Goal: Task Accomplishment & Management: Use online tool/utility

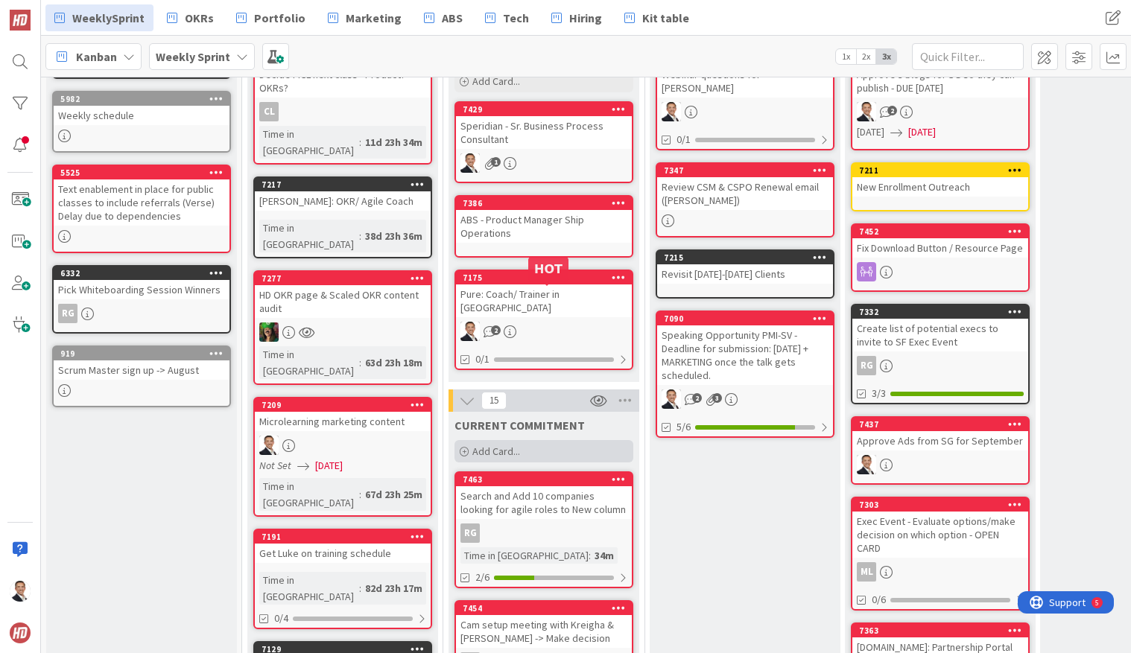
scroll to position [169, 0]
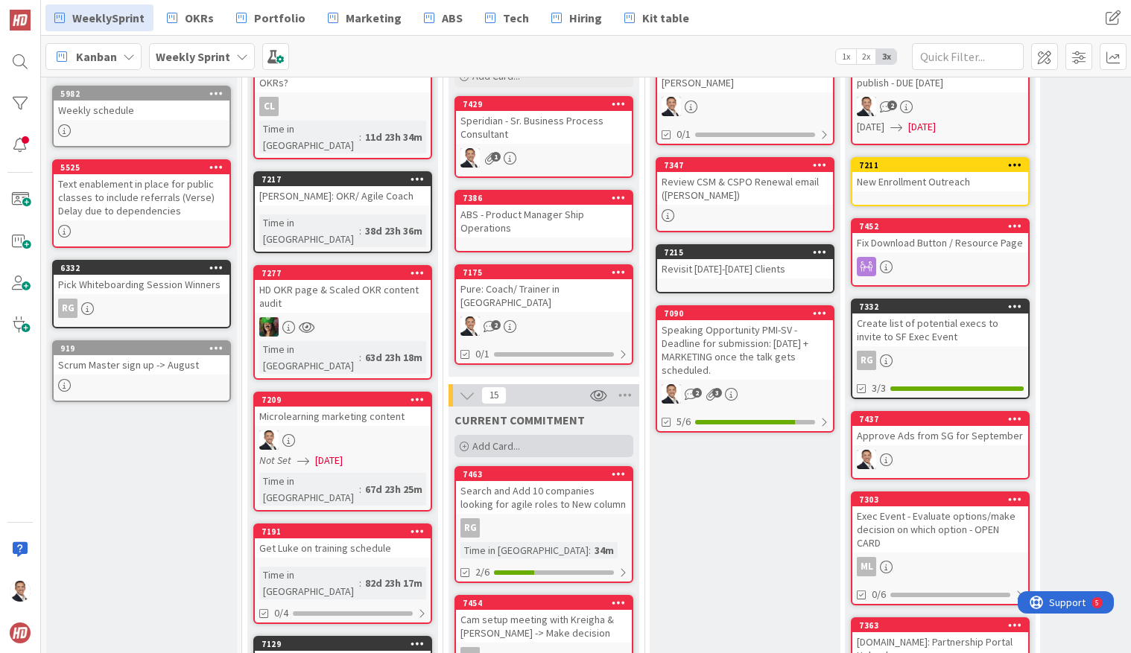
click at [514, 439] on span "Add Card..." at bounding box center [496, 445] width 48 height 13
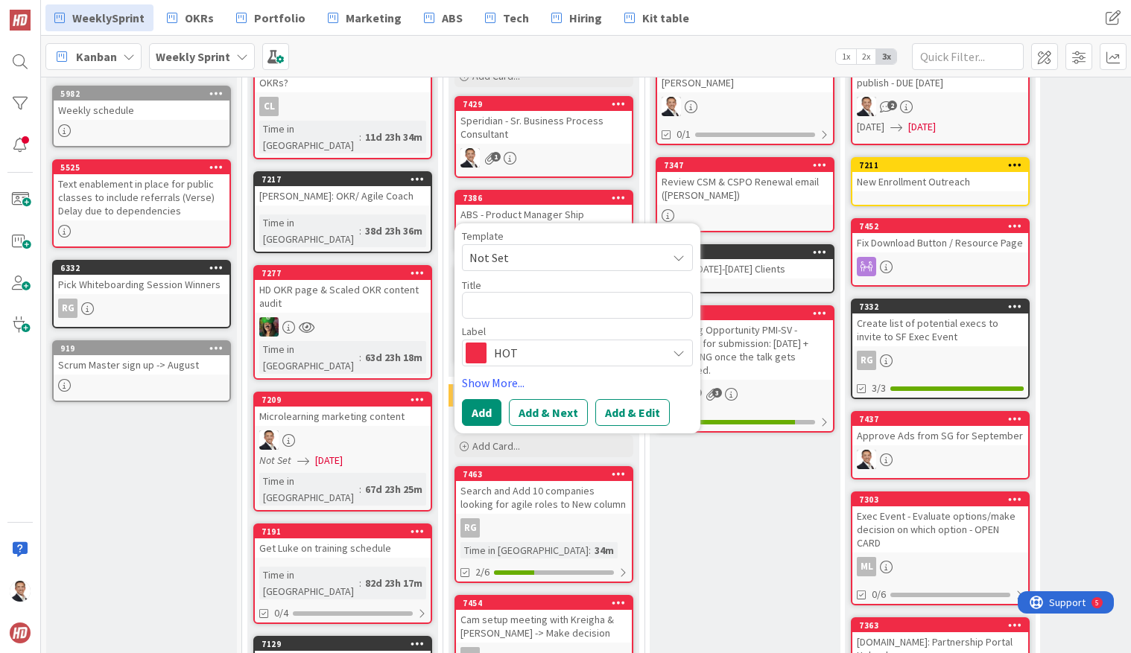
click at [574, 349] on span "HOT" at bounding box center [576, 353] width 165 height 21
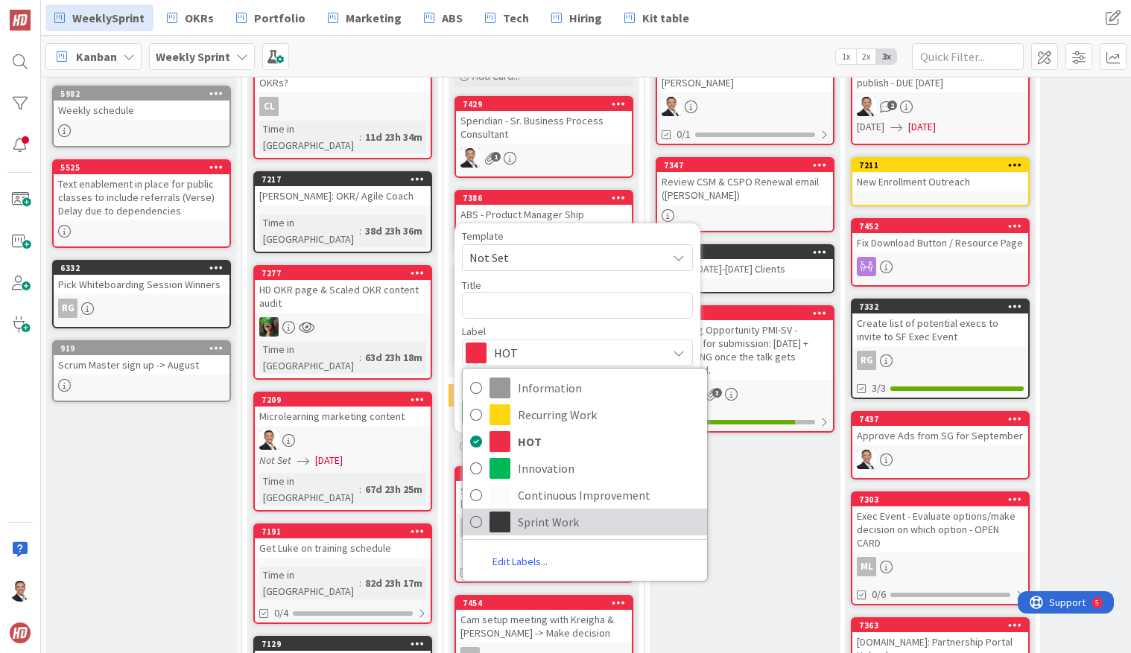
click at [478, 511] on icon at bounding box center [476, 522] width 12 height 22
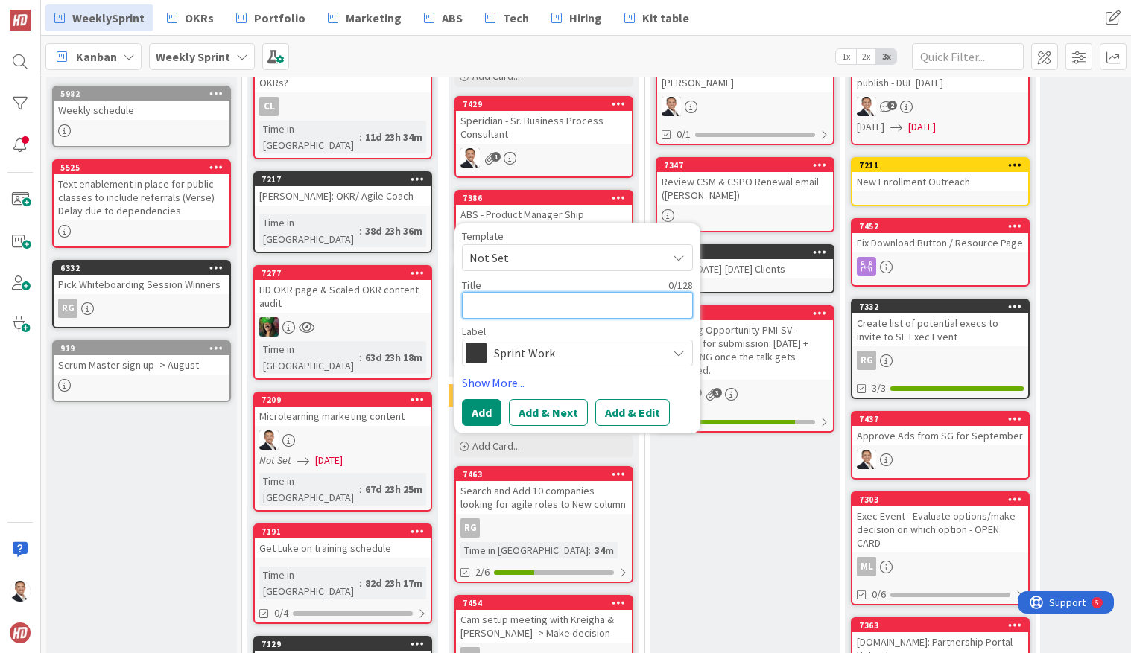
click at [499, 292] on textarea at bounding box center [577, 305] width 231 height 27
type textarea "x"
type textarea "O"
type textarea "x"
type textarea "OK"
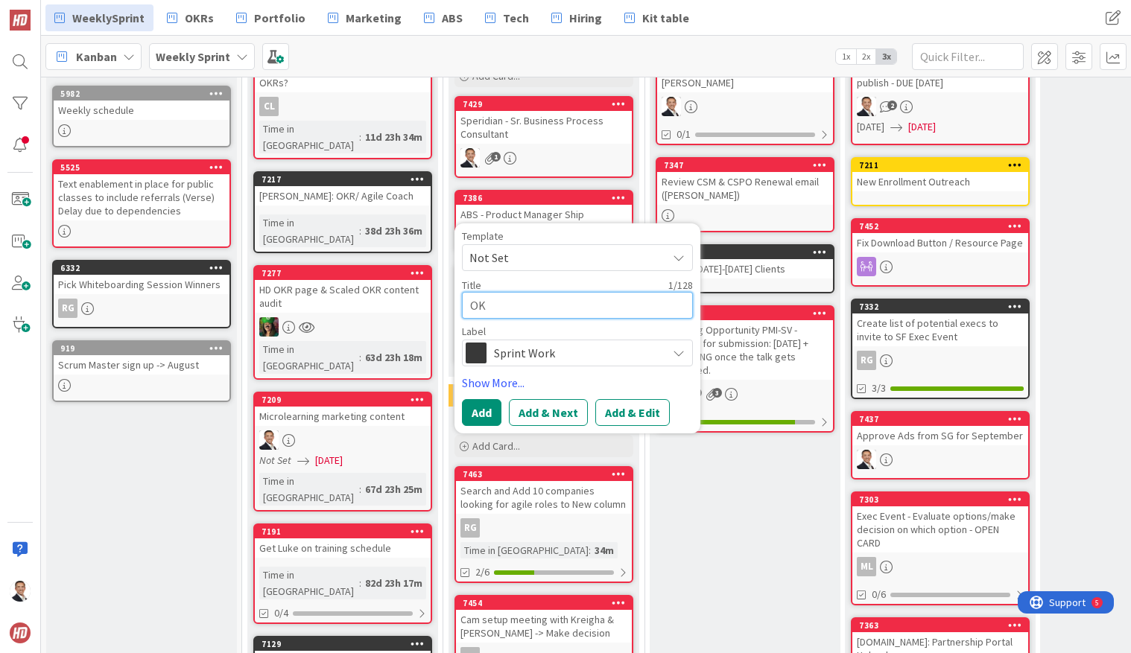
type textarea "x"
type textarea "OKR"
type textarea "x"
type textarea "OKR"
type textarea "x"
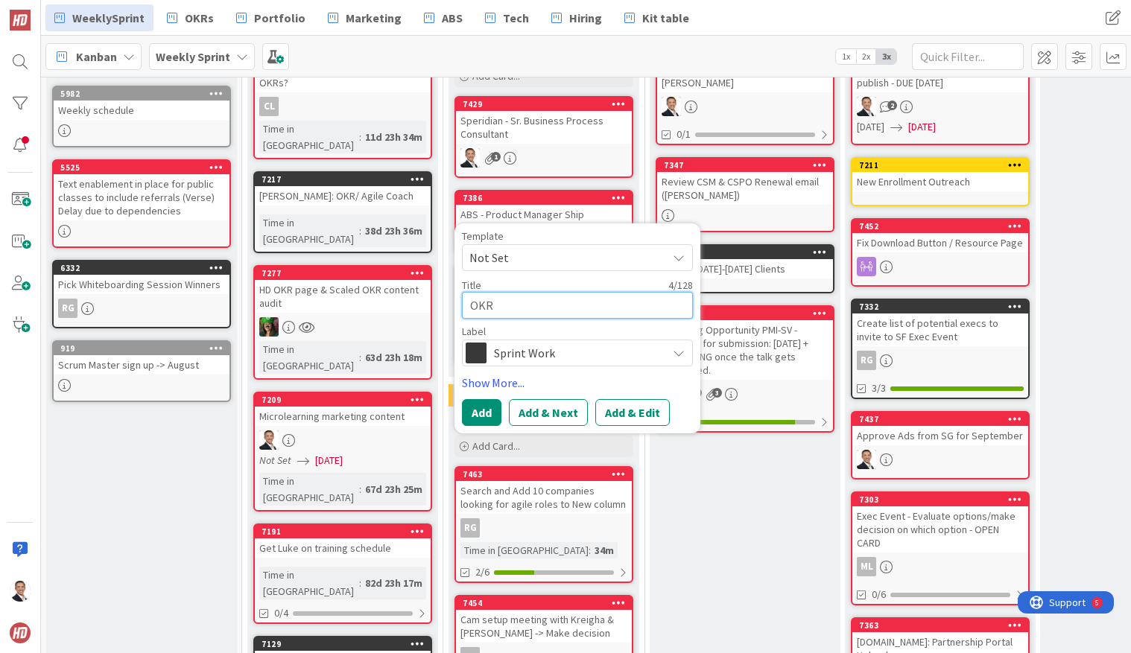
type textarea "OKR 3"
type textarea "x"
type textarea "OKR 36"
type textarea "x"
type textarea "OKR 360"
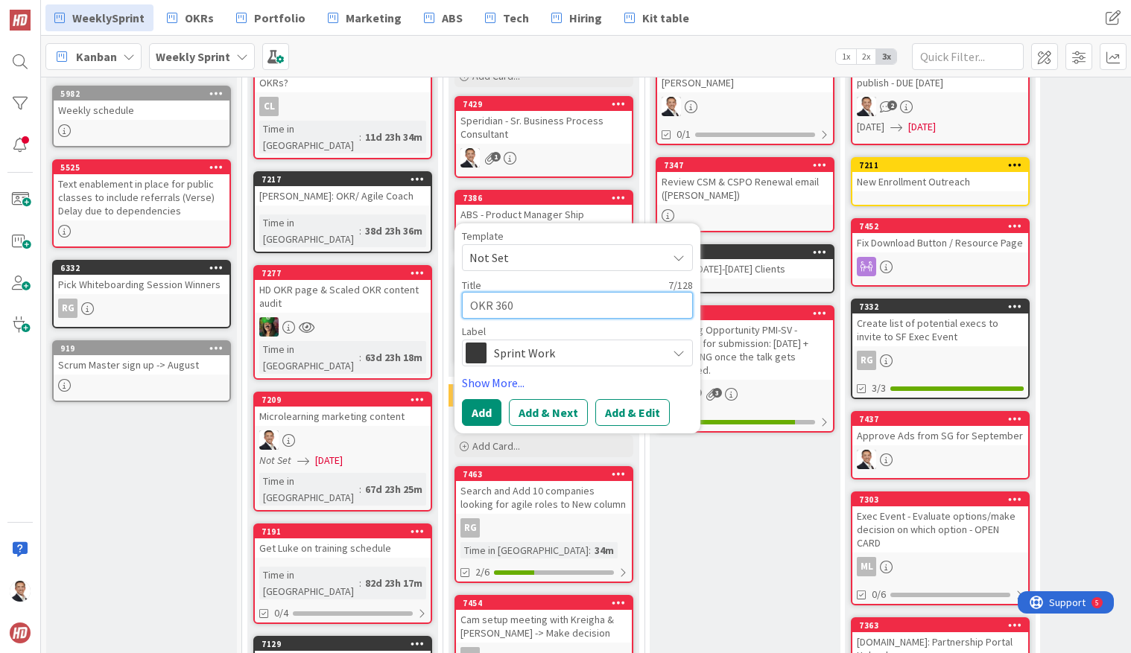
type textarea "x"
type textarea "OKR 360"
type textarea "x"
type textarea "OKR 360 f"
type textarea "x"
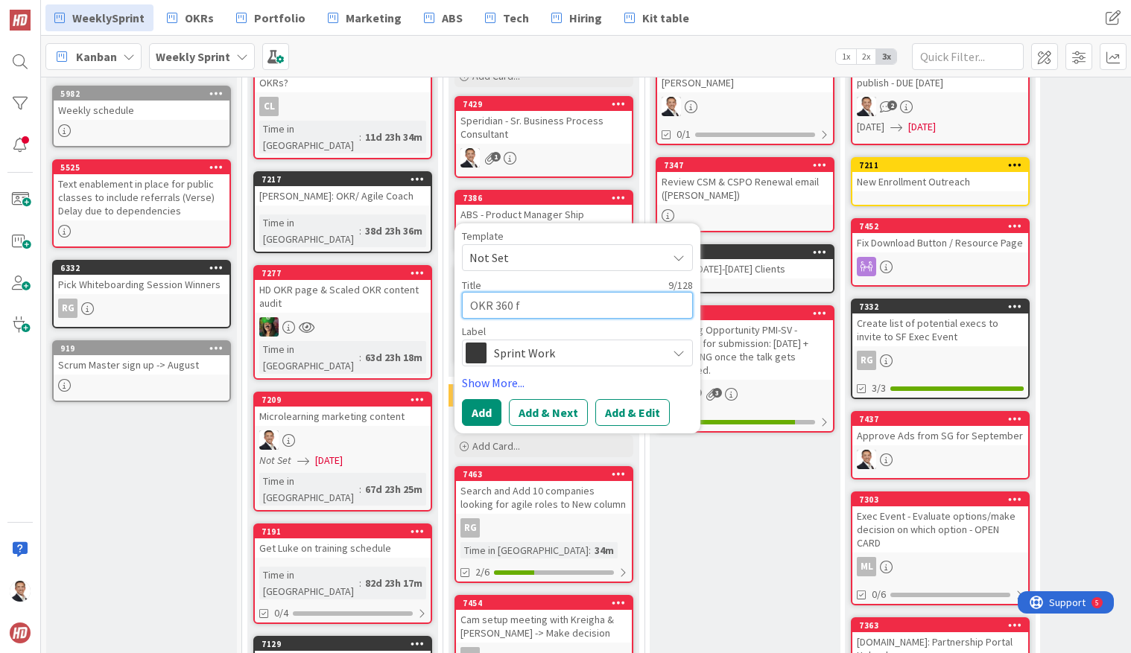
type textarea "OKR 360 fo"
type textarea "x"
type textarea "OKR 360 for"
type textarea "x"
type textarea "OKR 360 for"
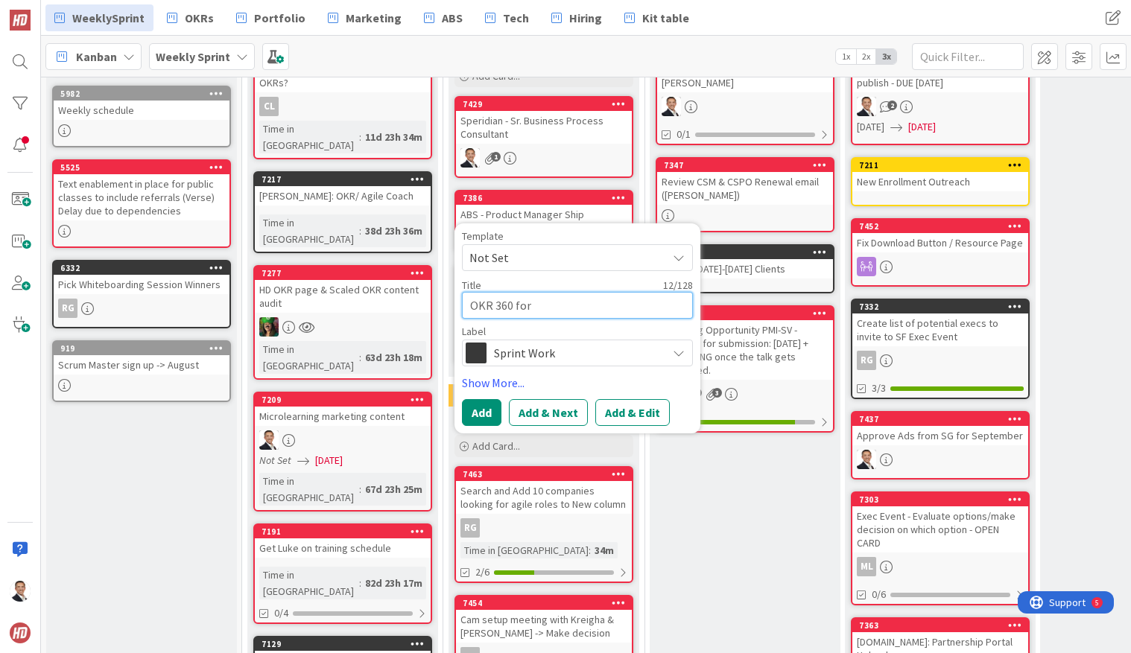
type textarea "x"
type textarea "OKR 360 for R"
type textarea "x"
type textarea "OKR 360 for Ro"
type textarea "x"
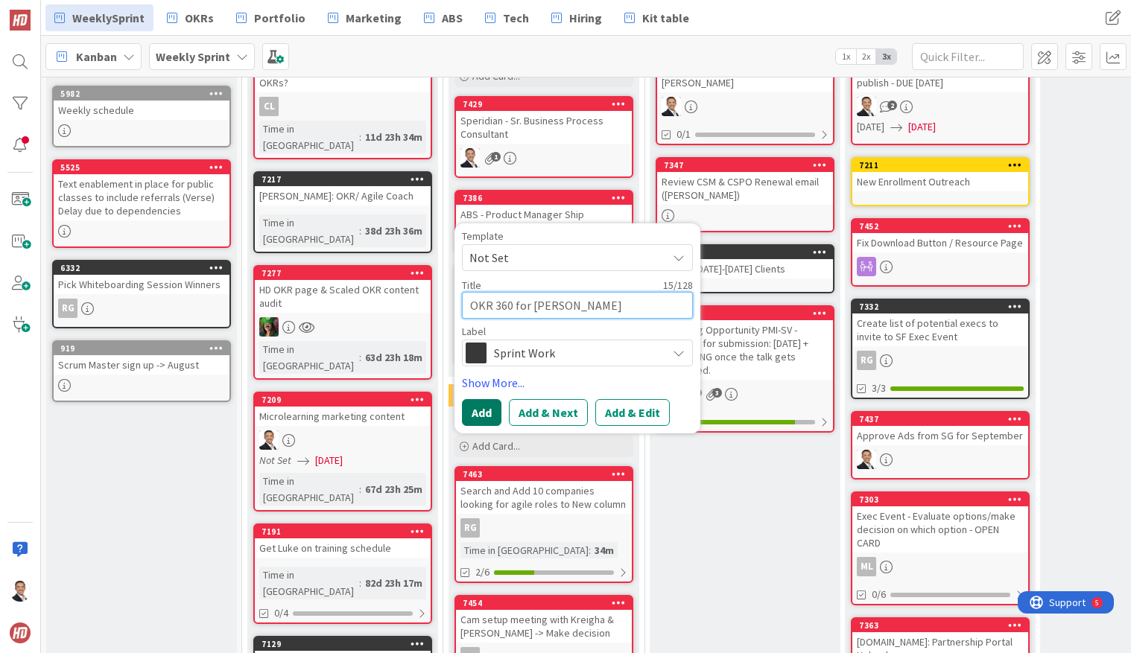
type textarea "OKR 360 for [PERSON_NAME]"
click at [477, 399] on button "Add" at bounding box center [481, 412] width 39 height 27
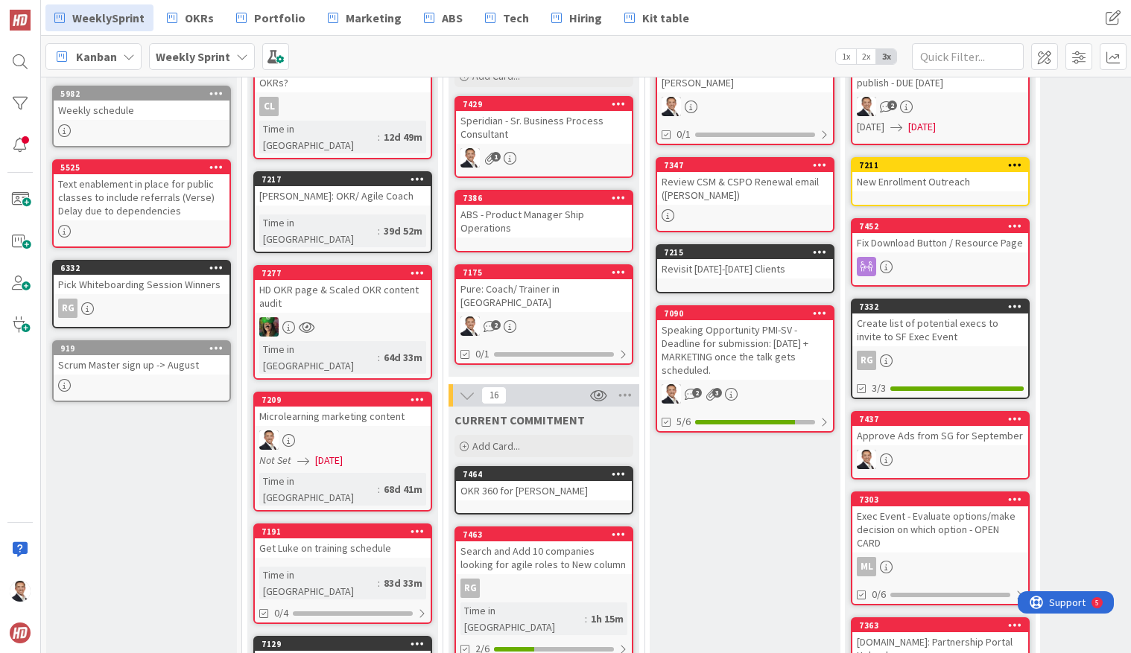
click at [585, 481] on div "OKR 360 for [PERSON_NAME]" at bounding box center [544, 490] width 176 height 19
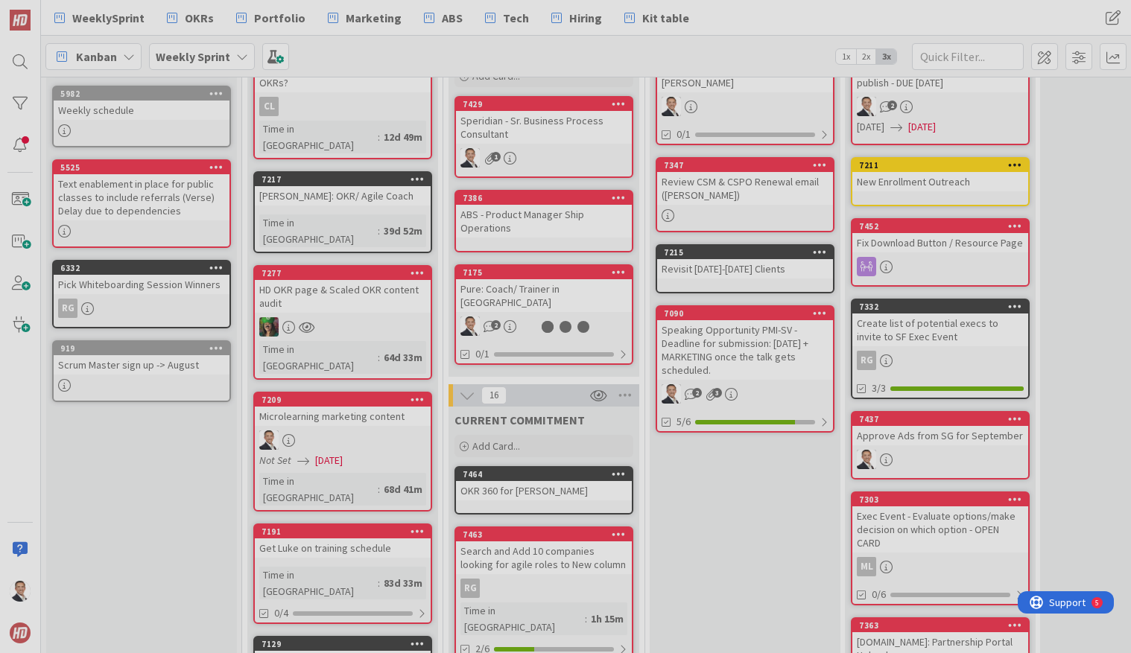
click at [585, 471] on div at bounding box center [565, 326] width 1131 height 653
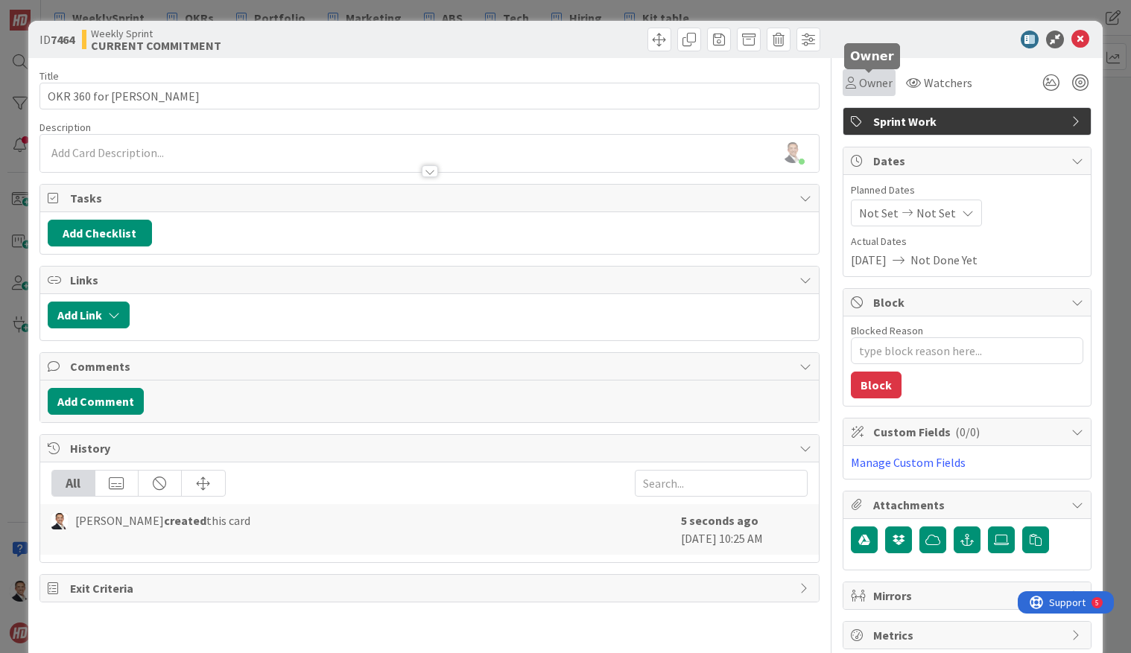
click at [863, 78] on span "Owner" at bounding box center [876, 83] width 34 height 18
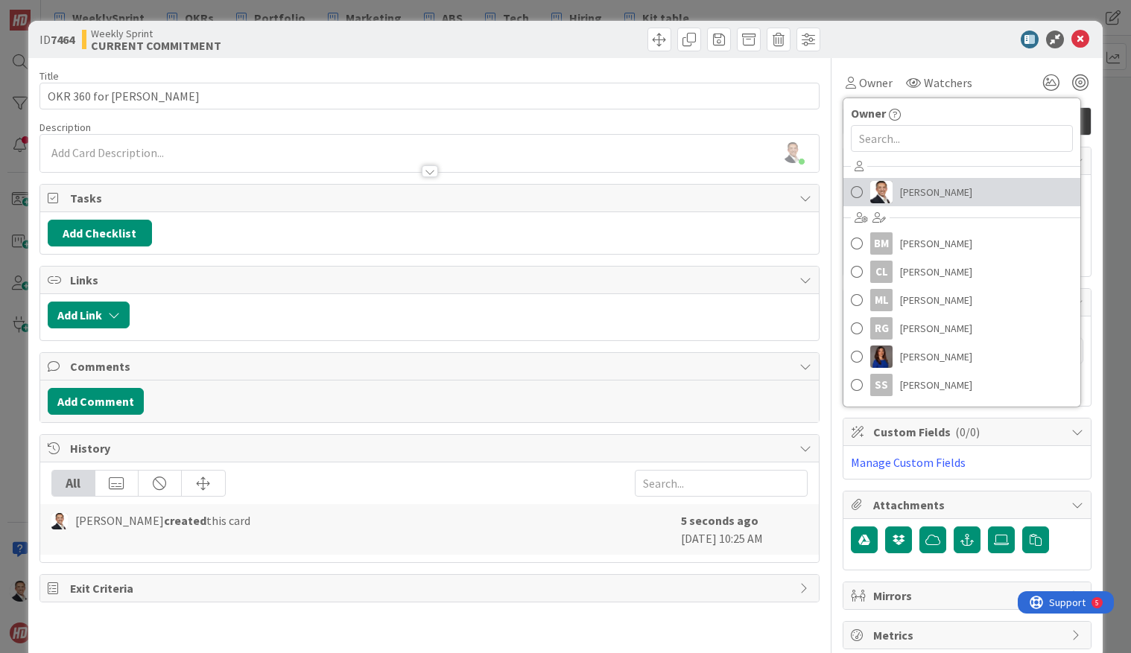
drag, startPoint x: 857, startPoint y: 191, endPoint x: 861, endPoint y: 182, distance: 9.3
click at [857, 191] on span at bounding box center [857, 192] width 12 height 22
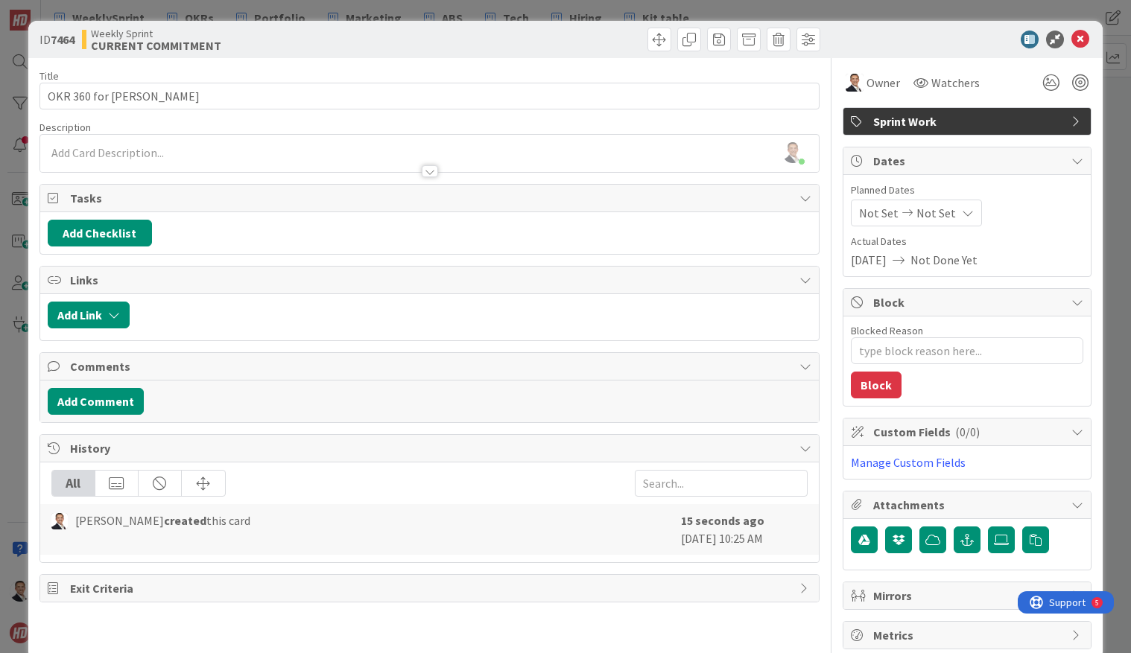
drag, startPoint x: 922, startPoint y: 34, endPoint x: 1094, endPoint y: 35, distance: 172.1
click at [927, 32] on div at bounding box center [960, 40] width 264 height 18
click at [1082, 37] on icon at bounding box center [1080, 40] width 18 height 18
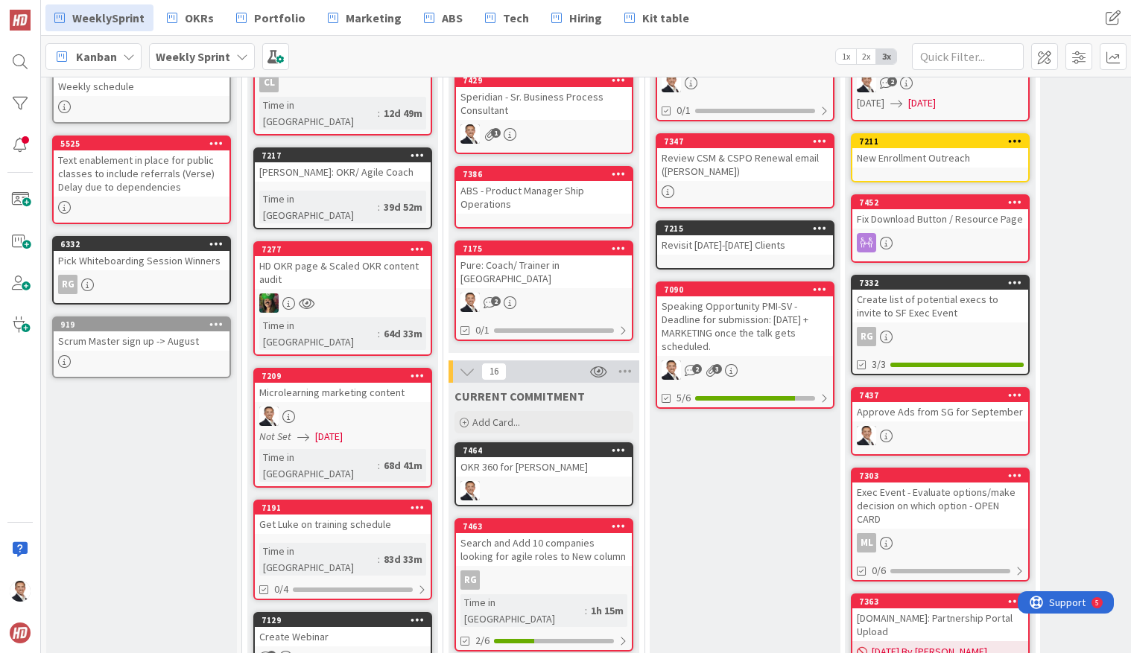
scroll to position [189, 0]
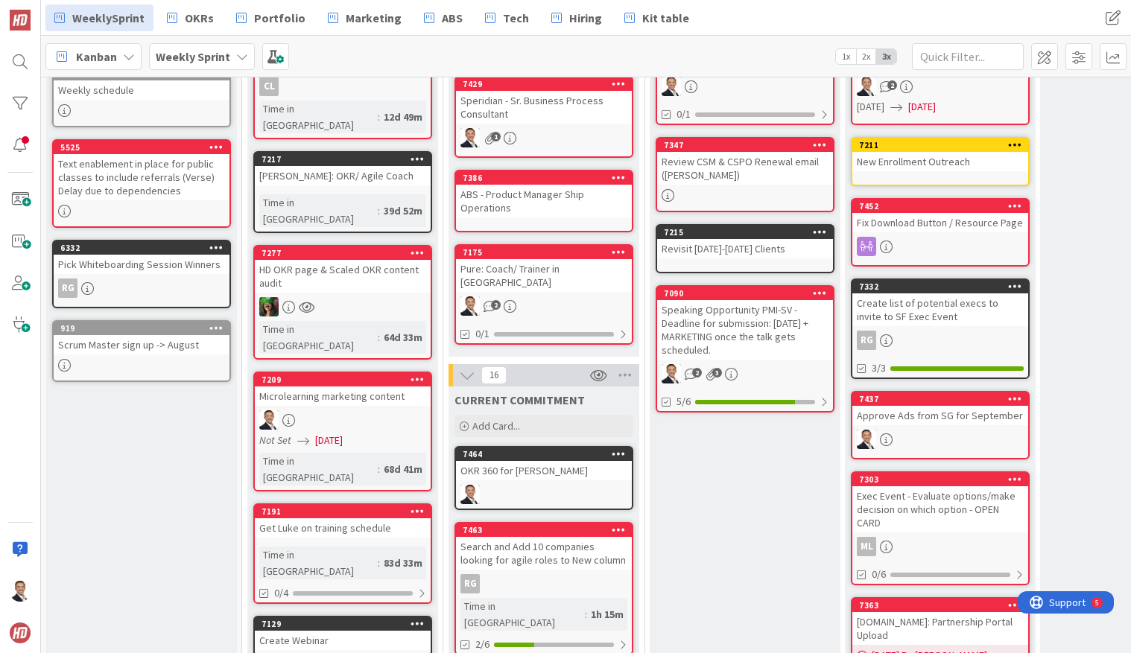
click at [617, 253] on icon at bounding box center [619, 252] width 14 height 10
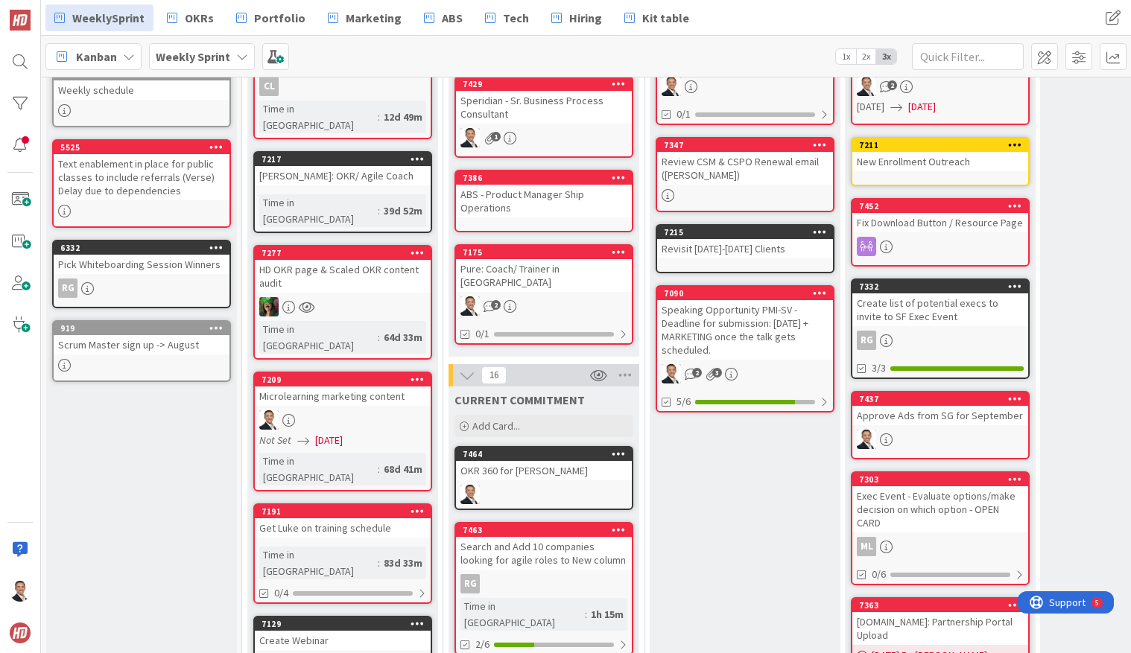
click at [537, 263] on div "Pure: Coach/ Trainer in [GEOGRAPHIC_DATA]" at bounding box center [544, 275] width 176 height 33
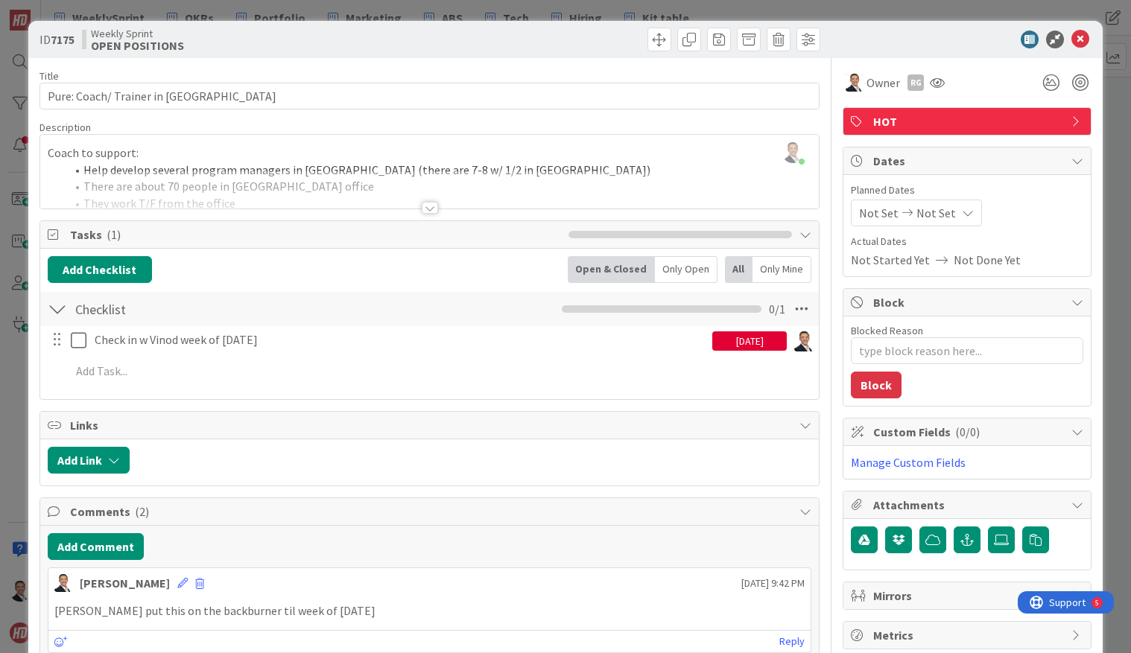
click at [978, 121] on span "HOT" at bounding box center [968, 121] width 191 height 18
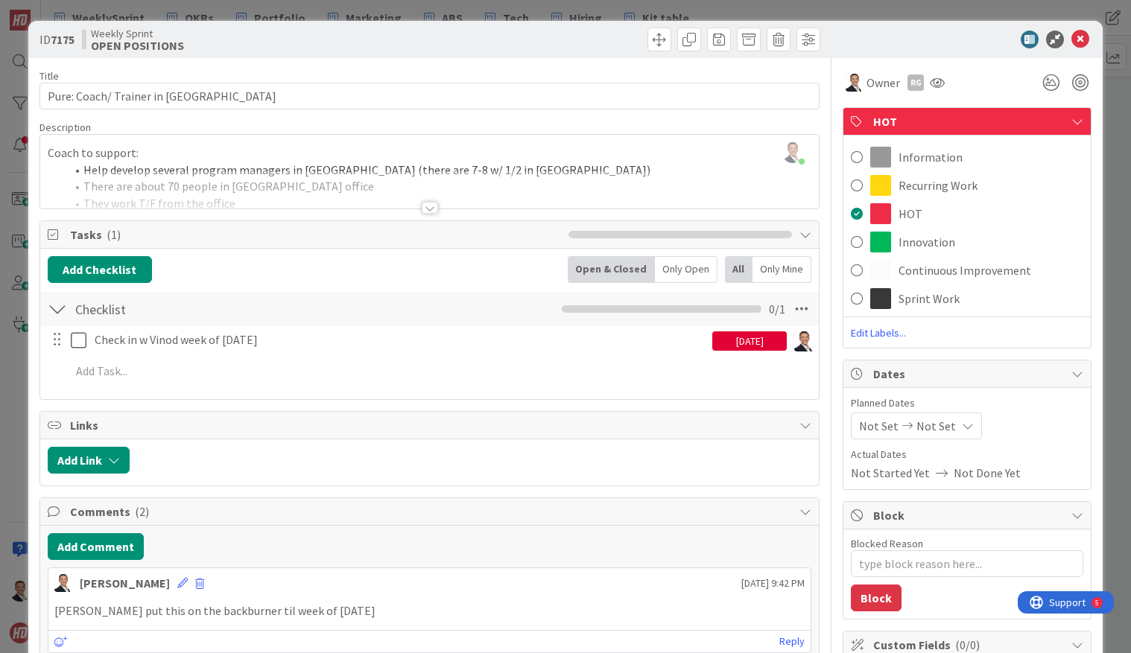
click at [856, 296] on span at bounding box center [857, 299] width 12 height 22
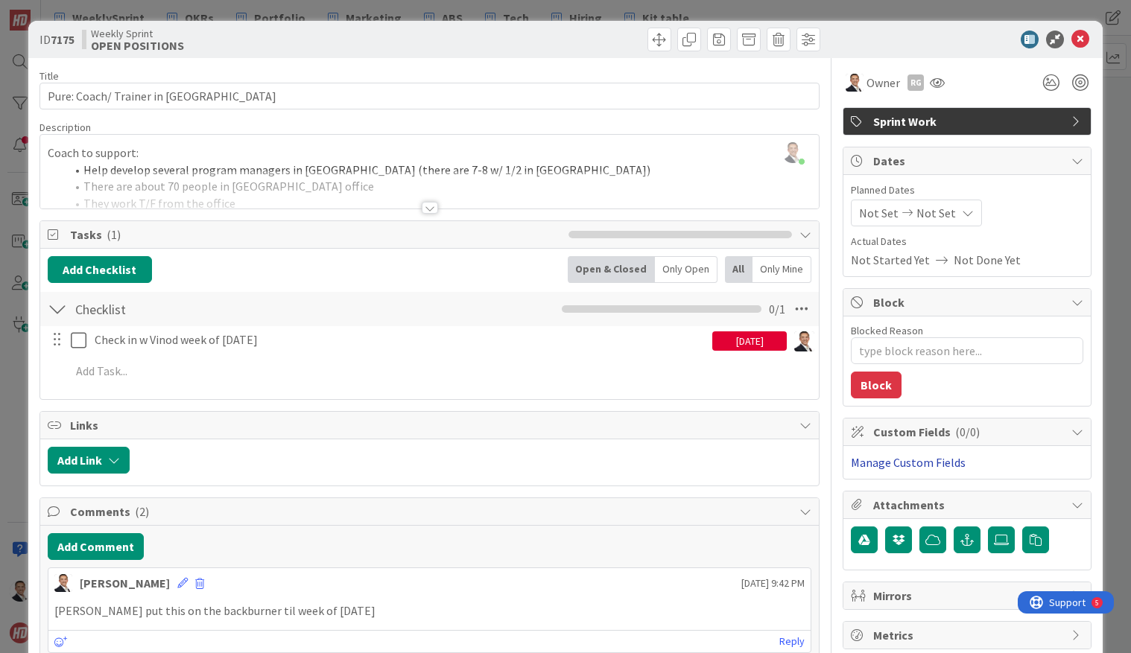
type textarea "x"
click at [1081, 37] on icon at bounding box center [1080, 40] width 18 height 18
